Goal: Task Accomplishment & Management: Manage account settings

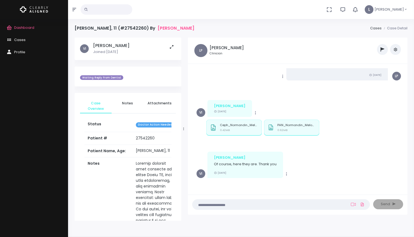
scroll to position [43, 0]
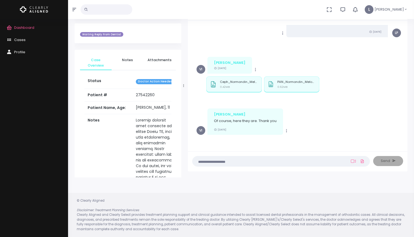
click at [336, 161] on textarea at bounding box center [270, 161] width 149 height 6
click at [352, 162] on icon at bounding box center [353, 161] width 5 height 4
click at [232, 158] on nick-textarea "(Obrigatório)" at bounding box center [281, 161] width 178 height 11
click at [212, 162] on textarea at bounding box center [270, 161] width 149 height 6
type textarea "**********"
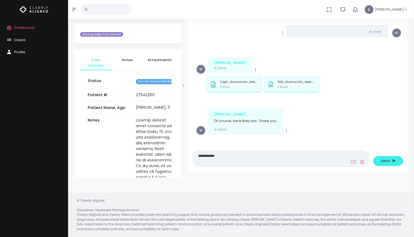
click at [353, 163] on icon at bounding box center [353, 162] width 5 height 4
click at [353, 162] on icon at bounding box center [353, 162] width 5 height 4
click at [352, 162] on icon at bounding box center [353, 162] width 5 height 4
drag, startPoint x: 346, startPoint y: 124, endPoint x: 348, endPoint y: 117, distance: 6.7
click at [346, 124] on div "Copy Vanessa Of course, here they are. Thank you 2 days ago VI" at bounding box center [298, 122] width 202 height 26
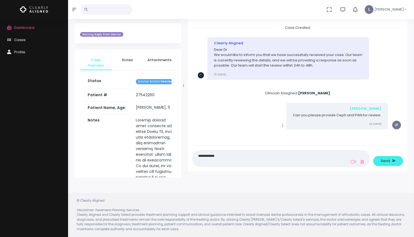
scroll to position [98, 0]
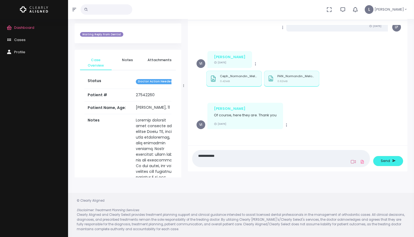
click at [352, 161] on icon at bounding box center [353, 162] width 5 height 4
click at [353, 161] on icon at bounding box center [353, 162] width 5 height 4
click at [234, 155] on textarea "**********" at bounding box center [270, 159] width 149 height 12
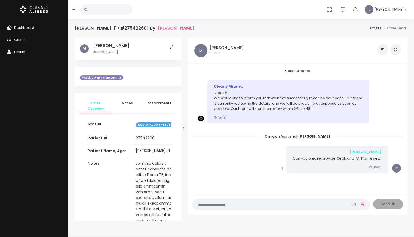
scroll to position [92, 0]
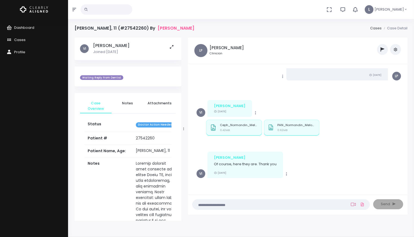
click at [353, 206] on icon at bounding box center [353, 205] width 5 height 4
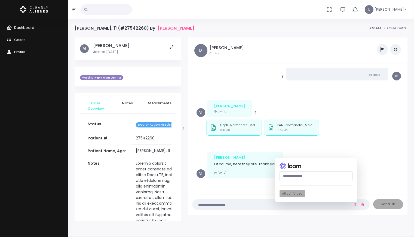
paste input "**********"
type input "**********"
click at [286, 192] on button "Attach Video" at bounding box center [292, 193] width 25 height 7
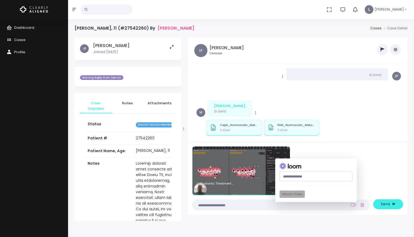
click at [221, 206] on textarea at bounding box center [270, 205] width 149 height 6
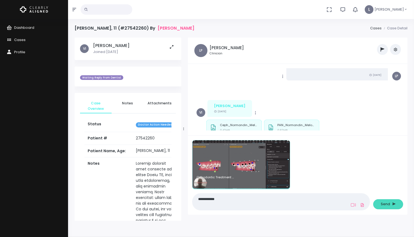
type textarea "**********"
click at [387, 204] on span "Send" at bounding box center [385, 204] width 9 height 5
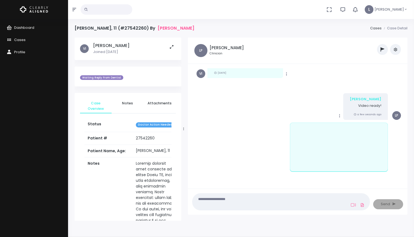
click at [384, 53] on button "button" at bounding box center [382, 49] width 11 height 11
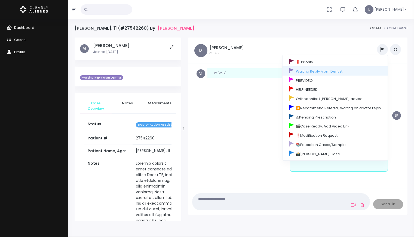
click at [252, 113] on div "Mark as Video Review Copy Edit Delete Luis Video ready! a few seconds ago LP" at bounding box center [298, 106] width 202 height 26
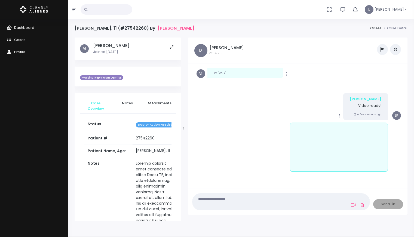
scroll to position [1, 0]
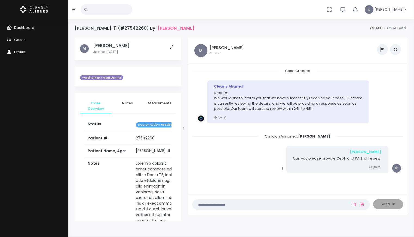
click at [392, 49] on button "button" at bounding box center [395, 49] width 11 height 11
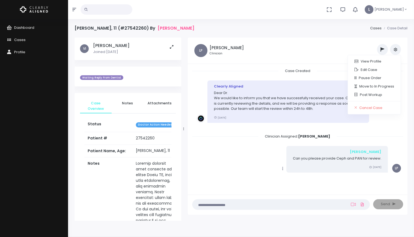
click at [383, 50] on icon "button" at bounding box center [383, 49] width 4 height 4
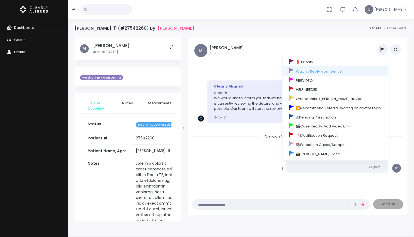
click at [253, 160] on div "Copy Edit [PERSON_NAME] Can you please provide Ceph and PAN for review. [DATE] …" at bounding box center [298, 159] width 202 height 26
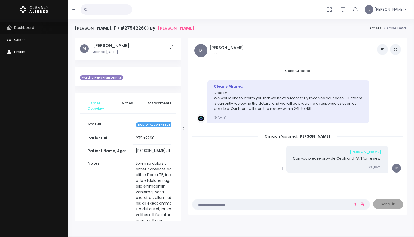
click at [28, 26] on span "Dashboard" at bounding box center [24, 27] width 20 height 5
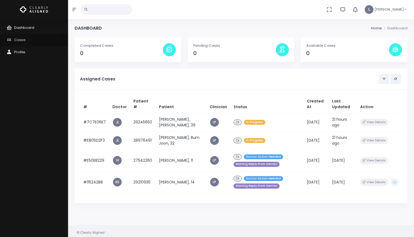
click at [18, 41] on span "Cases" at bounding box center [19, 39] width 11 height 5
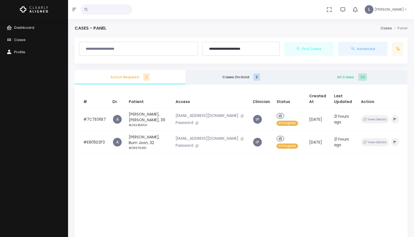
click at [343, 77] on span "All Cases 23" at bounding box center [352, 77] width 102 height 5
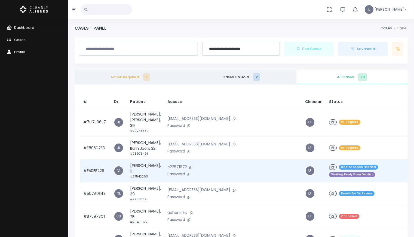
click at [339, 165] on span "Doctor Action Needed" at bounding box center [358, 167] width 39 height 5
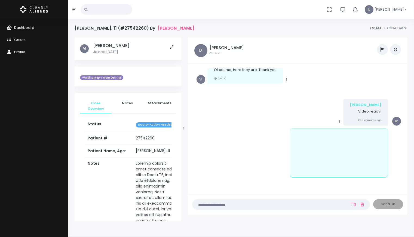
click at [97, 77] on span "Waiting Reply From Dentist" at bounding box center [101, 77] width 43 height 5
click at [98, 77] on span "Waiting Reply From Dentist" at bounding box center [101, 77] width 43 height 5
click at [97, 77] on span "Waiting Reply From Dentist" at bounding box center [101, 77] width 43 height 5
click at [379, 49] on button "button" at bounding box center [382, 49] width 11 height 11
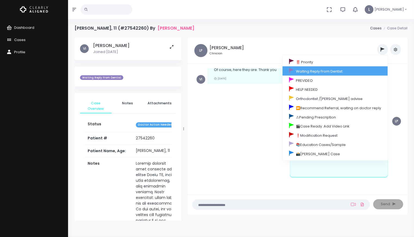
click at [337, 71] on link "Waiting Reply From Dentist" at bounding box center [335, 70] width 105 height 9
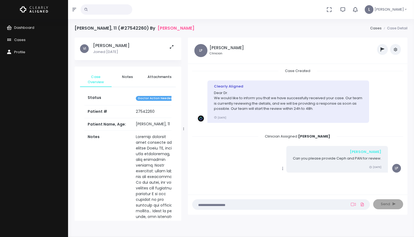
click at [384, 51] on icon "button" at bounding box center [383, 49] width 4 height 4
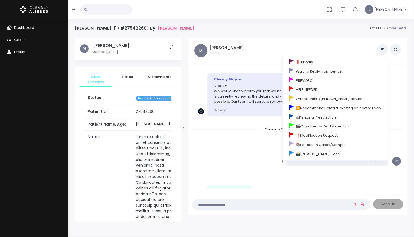
click at [245, 164] on div "Copy Edit [PERSON_NAME] Can you please provide Ceph and PAN for review. [DATE] …" at bounding box center [298, 152] width 202 height 26
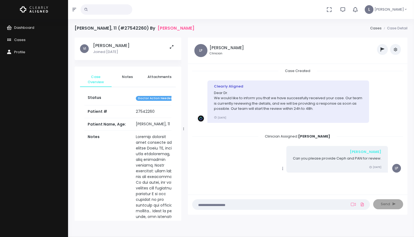
click at [379, 30] on link "Cases" at bounding box center [375, 28] width 11 height 5
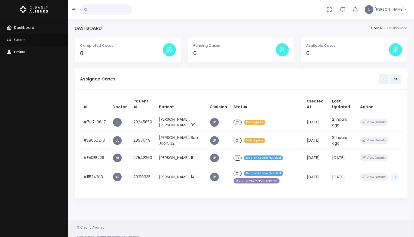
click at [19, 40] on span "Cases" at bounding box center [19, 39] width 11 height 5
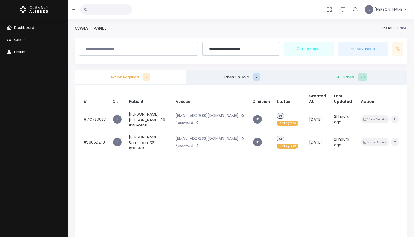
click at [347, 77] on span "All Cases 23" at bounding box center [352, 77] width 102 height 5
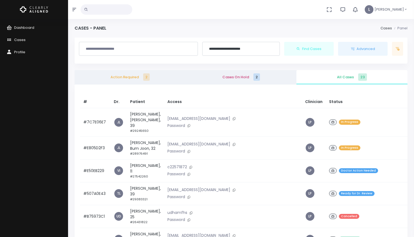
click at [258, 79] on span "2" at bounding box center [256, 77] width 7 height 7
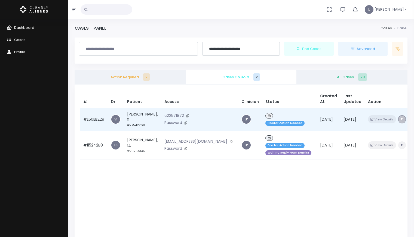
click at [401, 121] on icon "button" at bounding box center [402, 119] width 3 height 3
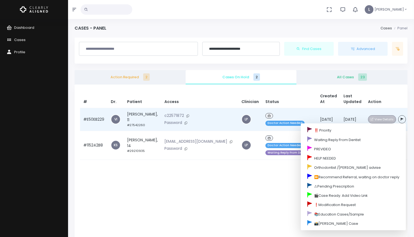
click at [368, 123] on button "View Details" at bounding box center [382, 119] width 28 height 8
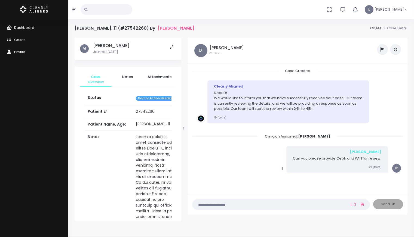
click at [382, 53] on button "button" at bounding box center [382, 49] width 11 height 11
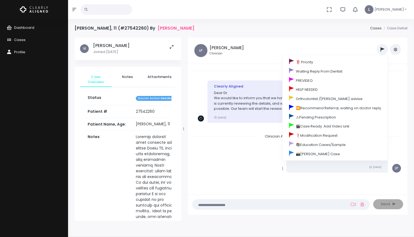
click at [355, 50] on ul "‼️ Priority Waiting Reply From Dentist PREVIDEO HELP NEEDED Orthodontist /[PERS…" at bounding box center [333, 49] width 136 height 11
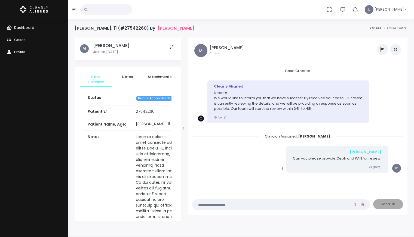
click at [164, 99] on span "Doctor Action Needed" at bounding box center [155, 98] width 39 height 5
click at [161, 99] on span "Doctor Action Needed" at bounding box center [155, 98] width 39 height 5
click at [27, 28] on span "Dashboard" at bounding box center [24, 27] width 20 height 5
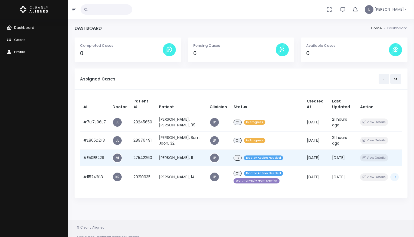
click at [236, 158] on icon at bounding box center [237, 158] width 3 height 3
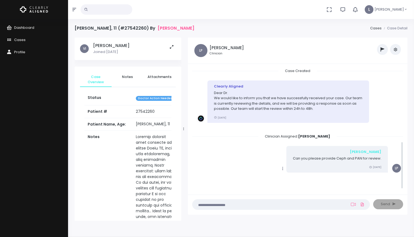
scroll to position [187, 0]
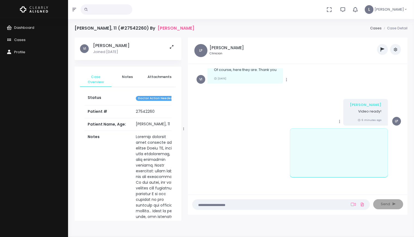
click at [156, 100] on span "Doctor Action Needed" at bounding box center [155, 98] width 39 height 5
click at [156, 99] on span "Doctor Action Needed" at bounding box center [155, 98] width 39 height 5
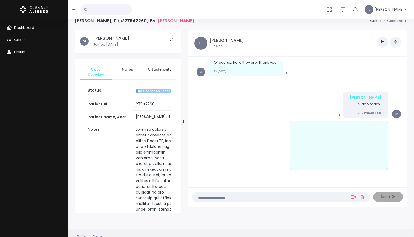
scroll to position [0, 0]
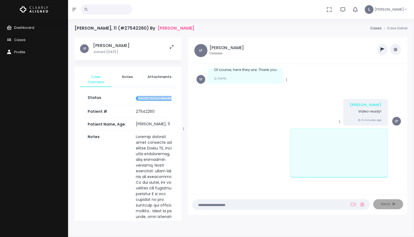
click at [395, 49] on icon "button" at bounding box center [395, 49] width 4 height 4
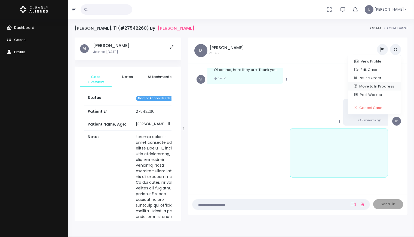
click at [368, 86] on link "Move to In Progress" at bounding box center [374, 86] width 53 height 8
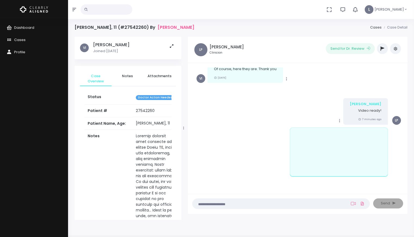
scroll to position [1, 0]
click at [341, 51] on button "Send for Dr. Review" at bounding box center [350, 48] width 49 height 11
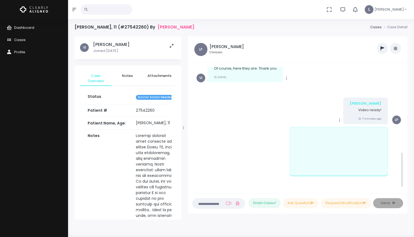
scroll to position [290, 0]
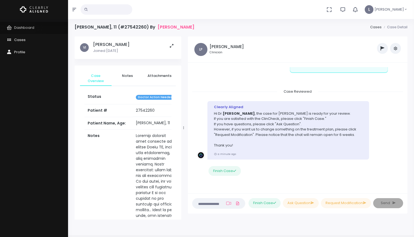
click at [22, 28] on span "Dashboard" at bounding box center [24, 27] width 20 height 5
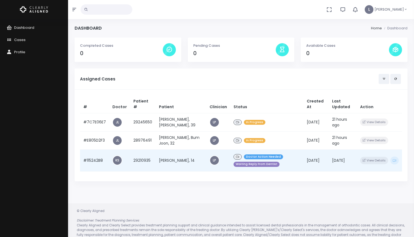
click at [171, 158] on td "[PERSON_NAME], 14" at bounding box center [181, 161] width 51 height 22
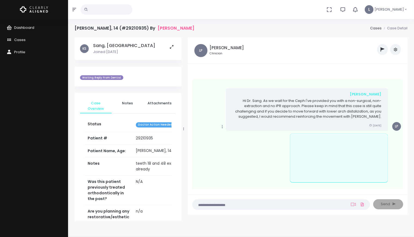
click at [26, 26] on span "Dashboard" at bounding box center [24, 27] width 20 height 5
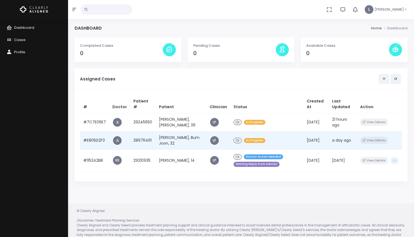
click at [167, 136] on td "[PERSON_NAME], Bum Joon, 32" at bounding box center [181, 140] width 51 height 18
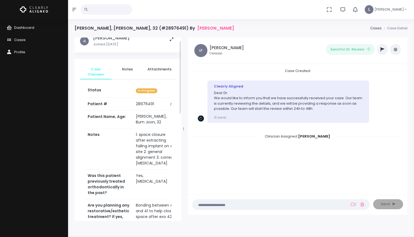
scroll to position [8, 0]
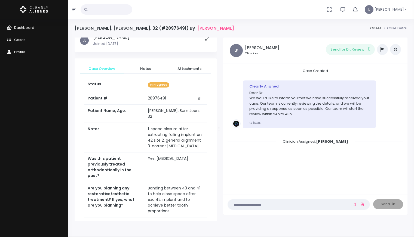
drag, startPoint x: 182, startPoint y: 120, endPoint x: 218, endPoint y: 120, distance: 35.4
click at [218, 120] on div at bounding box center [219, 129] width 3 height 180
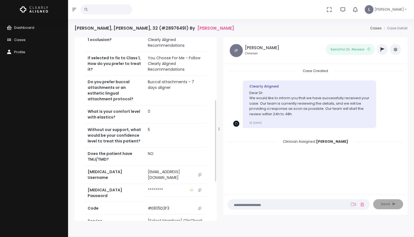
scroll to position [210, 0]
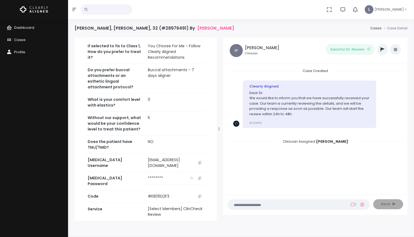
click at [199, 161] on icon "scrollable content" at bounding box center [199, 162] width 3 height 3
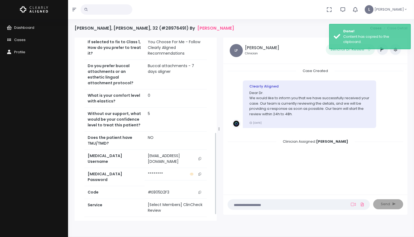
scroll to position [214, 0]
click at [174, 221] on link "Access Service" at bounding box center [145, 226] width 123 height 10
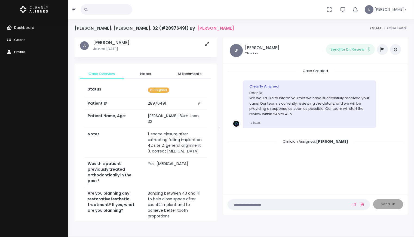
scroll to position [0, 0]
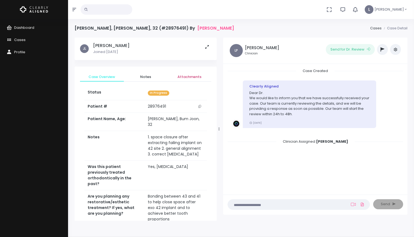
click at [185, 75] on span "Attachments" at bounding box center [189, 76] width 35 height 5
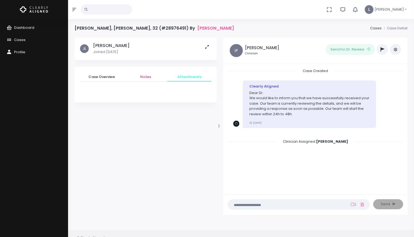
click at [146, 78] on span "Notes" at bounding box center [145, 76] width 35 height 5
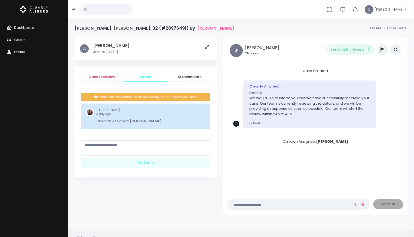
click at [105, 78] on span "Case Overview" at bounding box center [101, 76] width 35 height 5
